Goal: Navigation & Orientation: Find specific page/section

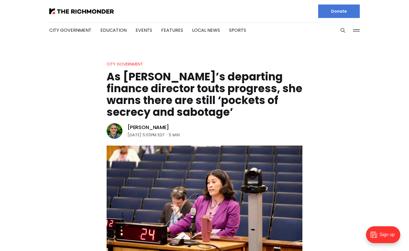
click at [75, 17] on li "City Government" at bounding box center [70, 30] width 42 height 30
click at [73, 15] on li "City Government" at bounding box center [70, 30] width 42 height 30
click at [73, 13] on img at bounding box center [81, 11] width 65 height 6
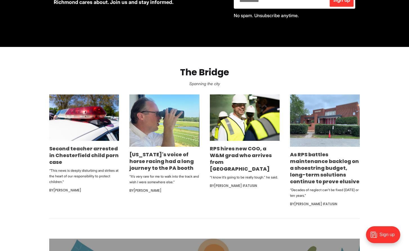
scroll to position [285, 0]
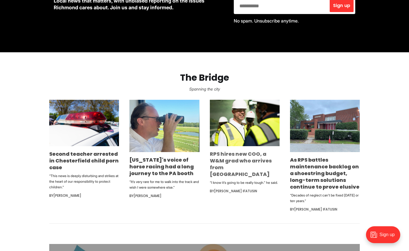
click at [245, 155] on link "RPS hires new COO, a W&M grad who arrives from Indianapolis" at bounding box center [241, 163] width 62 height 27
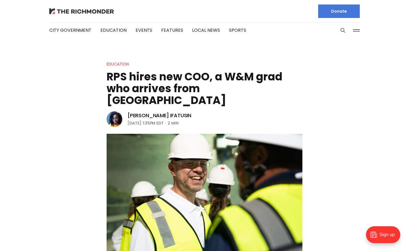
click at [76, 10] on img at bounding box center [81, 11] width 65 height 6
